Goal: Task Accomplishment & Management: Use online tool/utility

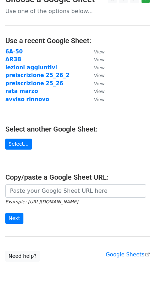
scroll to position [27, 0]
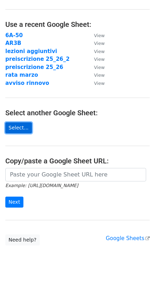
click at [15, 129] on link "Select..." at bounding box center [18, 128] width 27 height 11
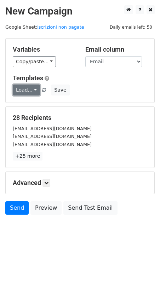
click at [30, 90] on link "Load..." at bounding box center [26, 90] width 27 height 11
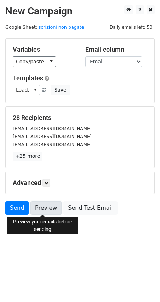
click at [44, 209] on link "Preview" at bounding box center [45, 207] width 31 height 13
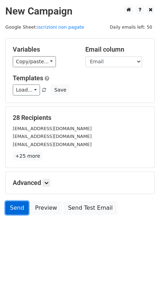
click at [16, 210] on link "Send" at bounding box center [16, 207] width 23 height 13
